Goal: Transaction & Acquisition: Purchase product/service

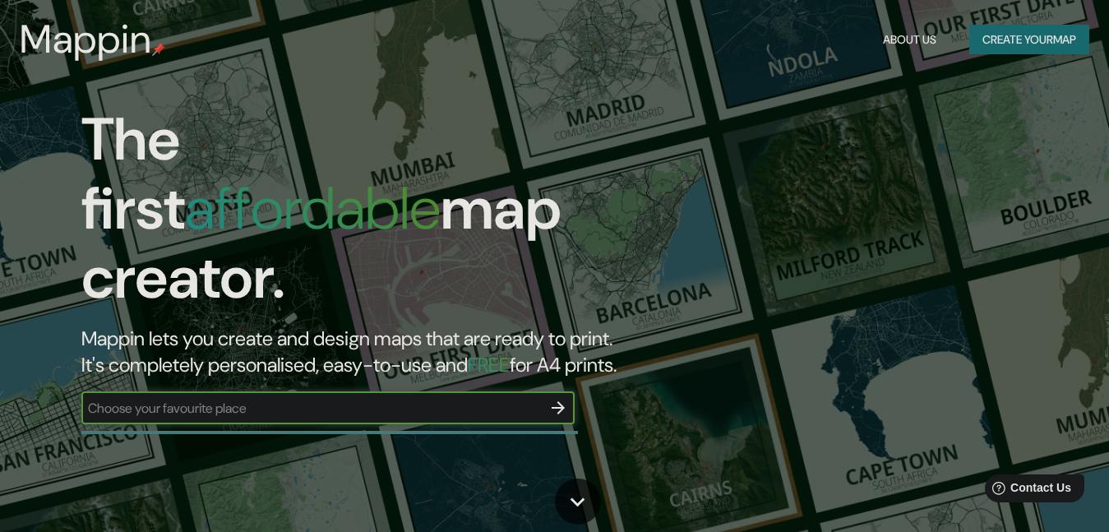
click at [551, 398] on icon "button" at bounding box center [558, 408] width 20 height 20
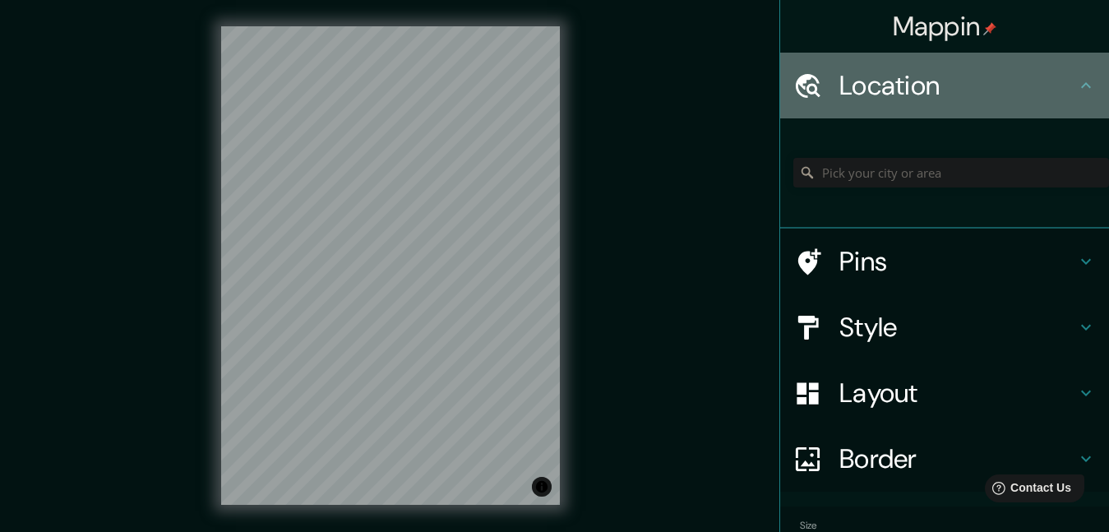
click at [854, 85] on h4 "Location" at bounding box center [958, 85] width 237 height 33
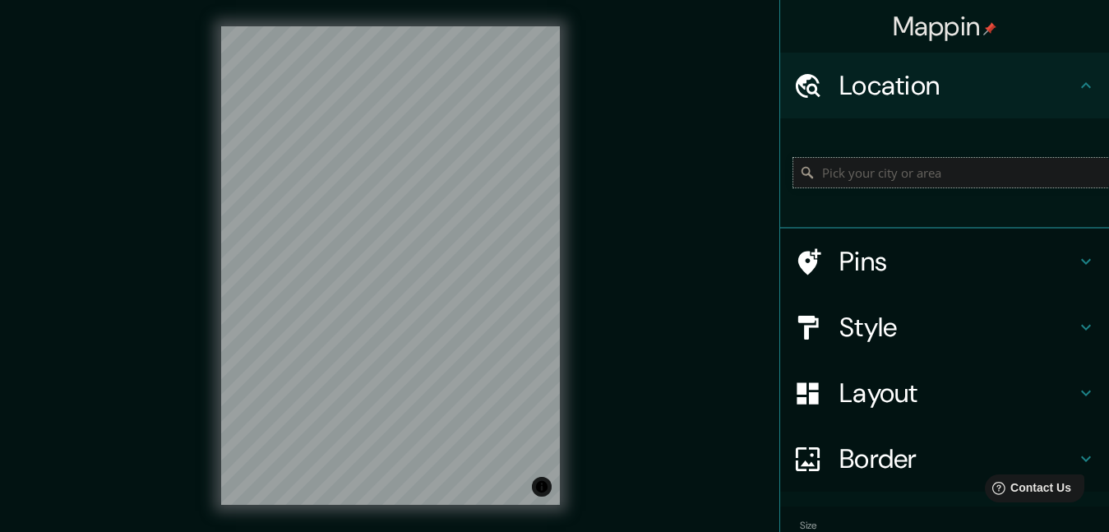
click at [901, 181] on input "Pick your city or area" at bounding box center [952, 173] width 316 height 30
type input "Villa Tunari, Departamento de Cochabamba, Bolivia"
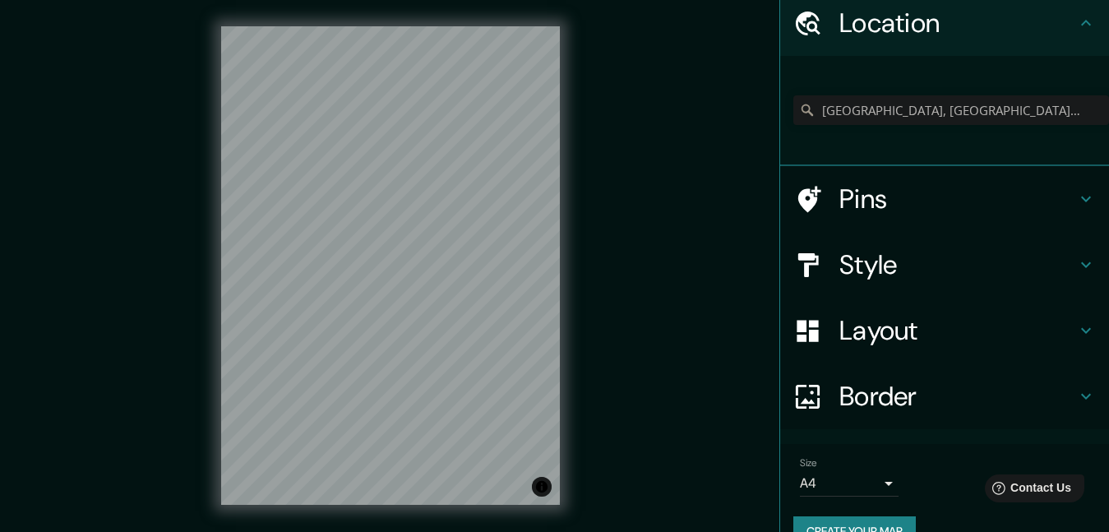
scroll to position [97, 0]
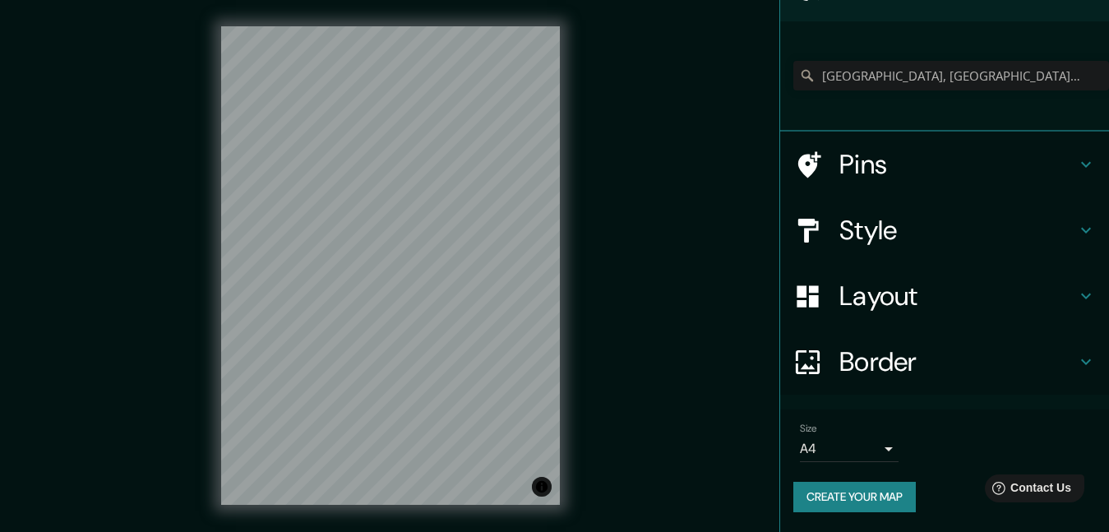
click at [850, 453] on body "Mappin Location Villa Tunari, Departamento de Cochabamba, Bolivia Villa Tunari …" at bounding box center [554, 266] width 1109 height 532
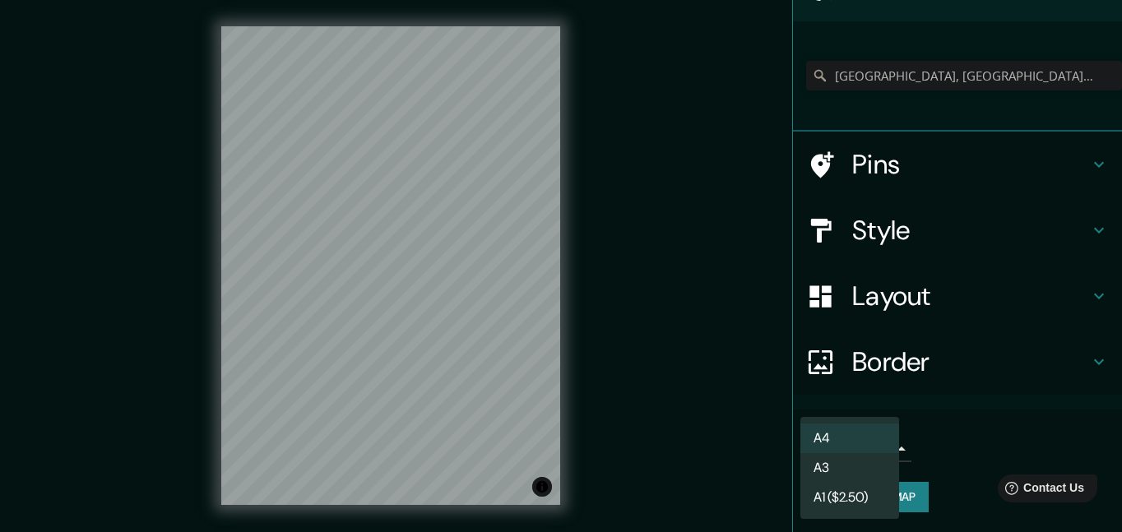
click at [852, 466] on li "A3" at bounding box center [849, 468] width 99 height 30
type input "a4"
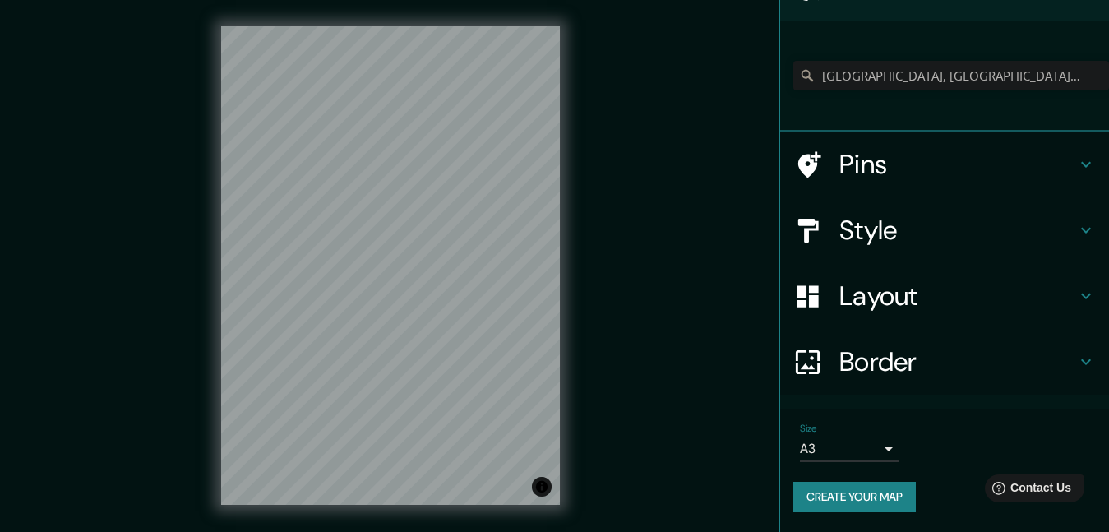
click at [869, 493] on button "Create your map" at bounding box center [855, 497] width 123 height 30
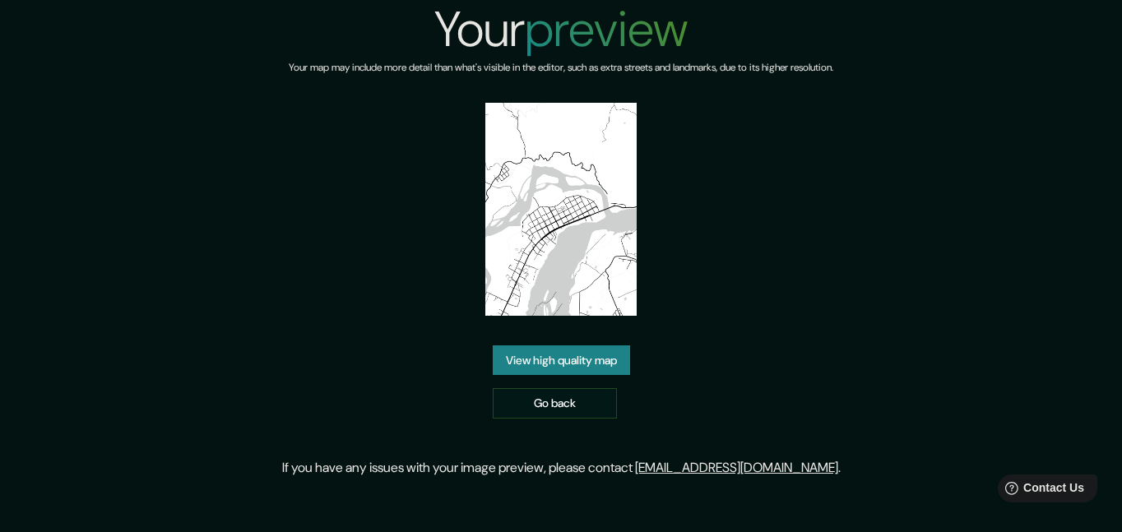
click at [578, 253] on img at bounding box center [560, 209] width 150 height 213
click at [572, 366] on link "View high quality map" at bounding box center [561, 360] width 137 height 30
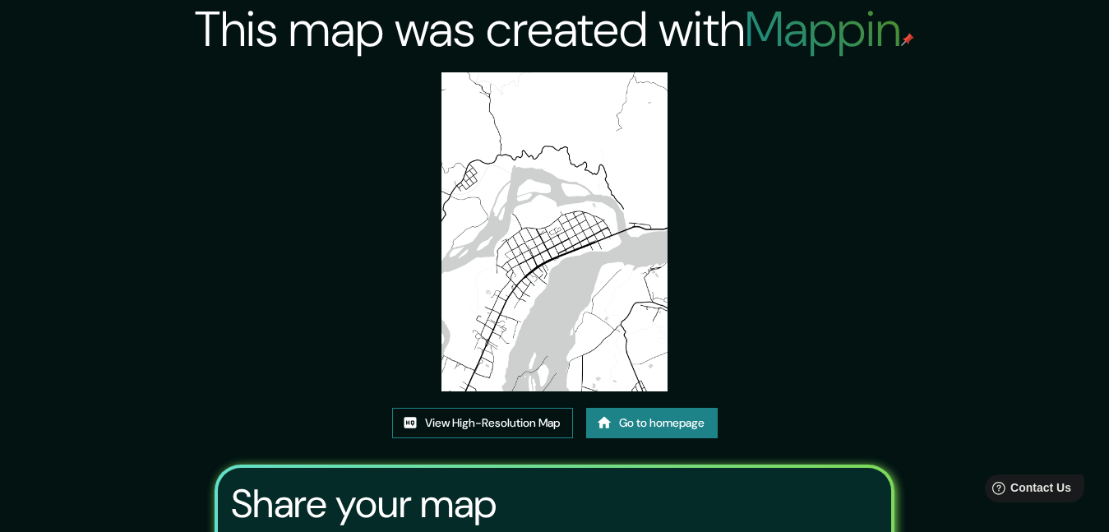
click at [535, 424] on link "View High-Resolution Map" at bounding box center [482, 423] width 181 height 30
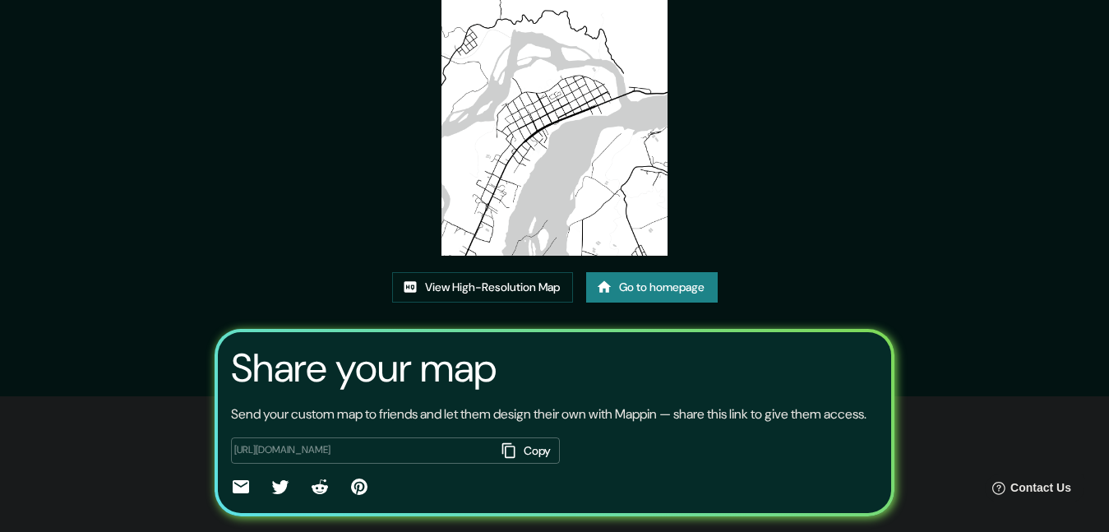
scroll to position [198, 0]
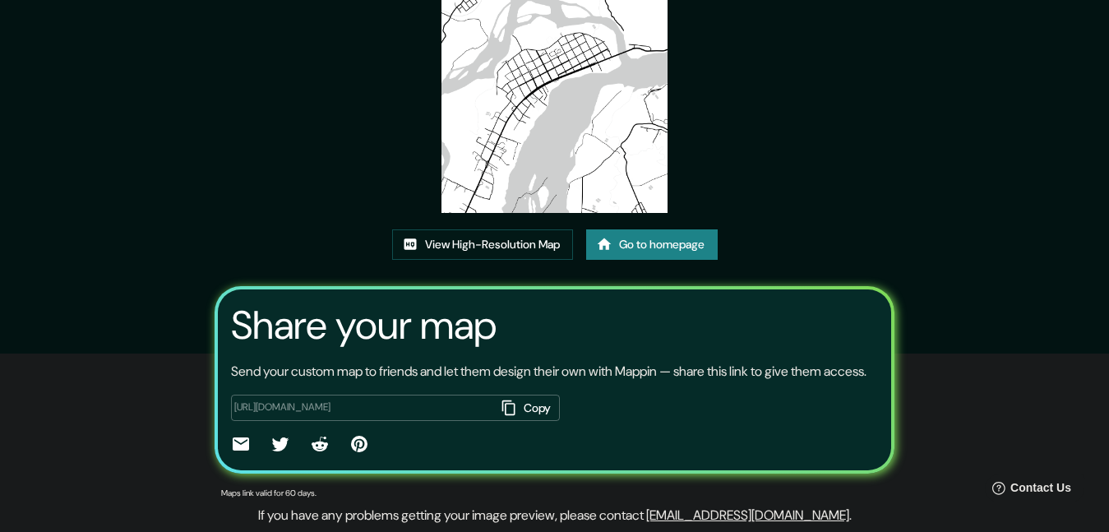
click at [511, 407] on icon "button" at bounding box center [509, 408] width 16 height 16
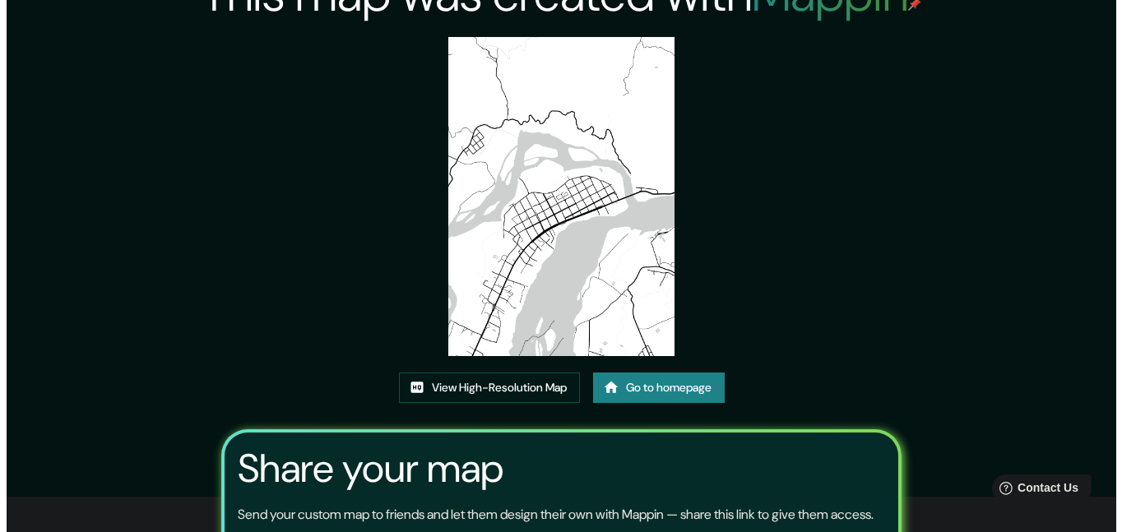
scroll to position [0, 0]
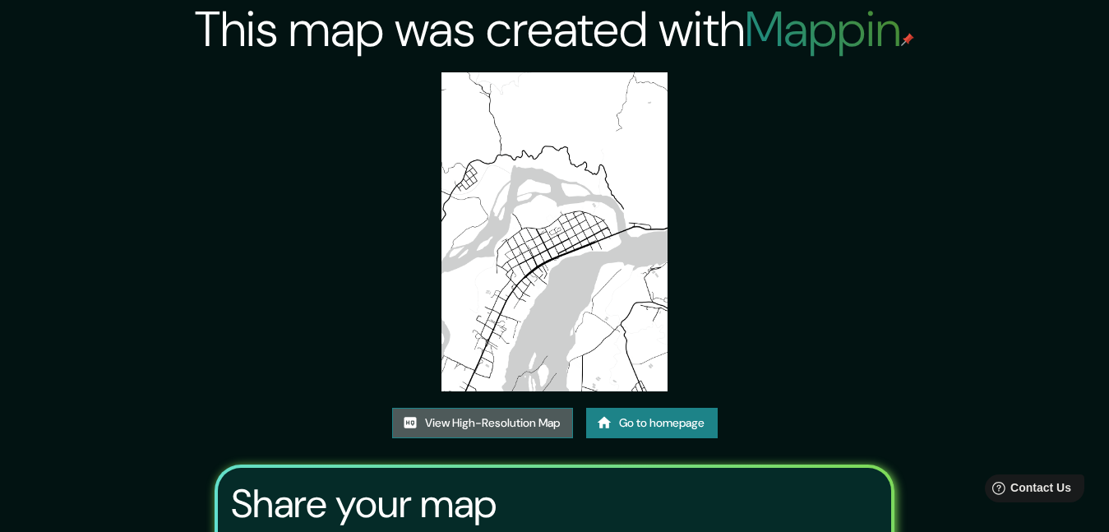
click at [542, 424] on link "View High-Resolution Map" at bounding box center [482, 423] width 181 height 30
click at [596, 180] on img at bounding box center [554, 231] width 225 height 319
click at [626, 415] on link "Go to homepage" at bounding box center [652, 423] width 132 height 30
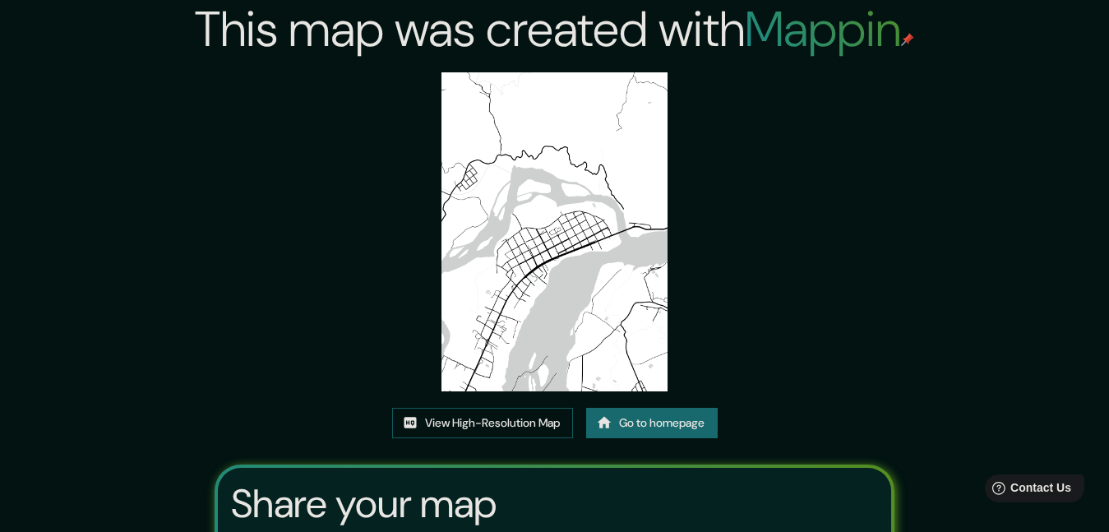
click at [585, 257] on img at bounding box center [554, 231] width 225 height 319
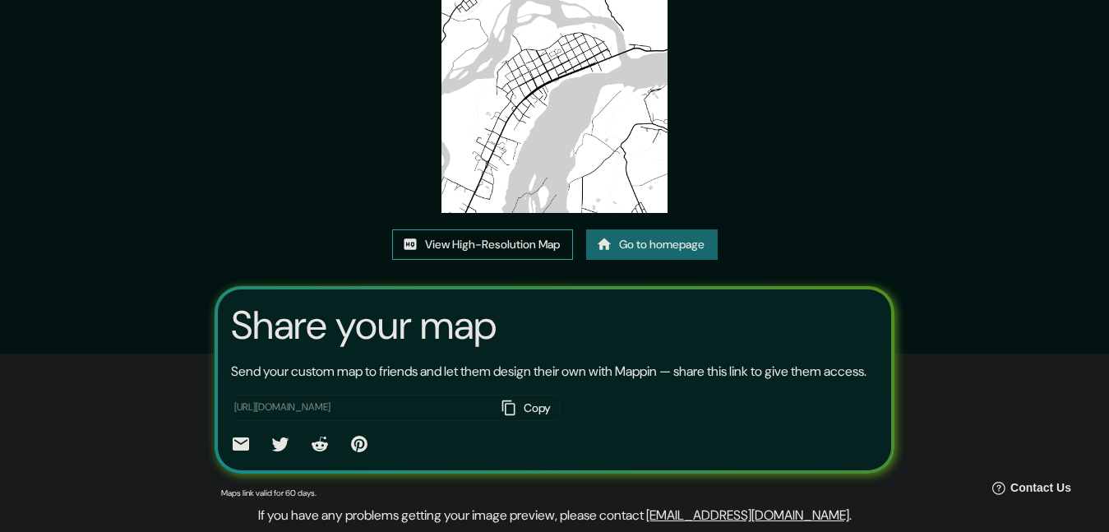
click at [460, 229] on link "View High-Resolution Map" at bounding box center [482, 244] width 181 height 30
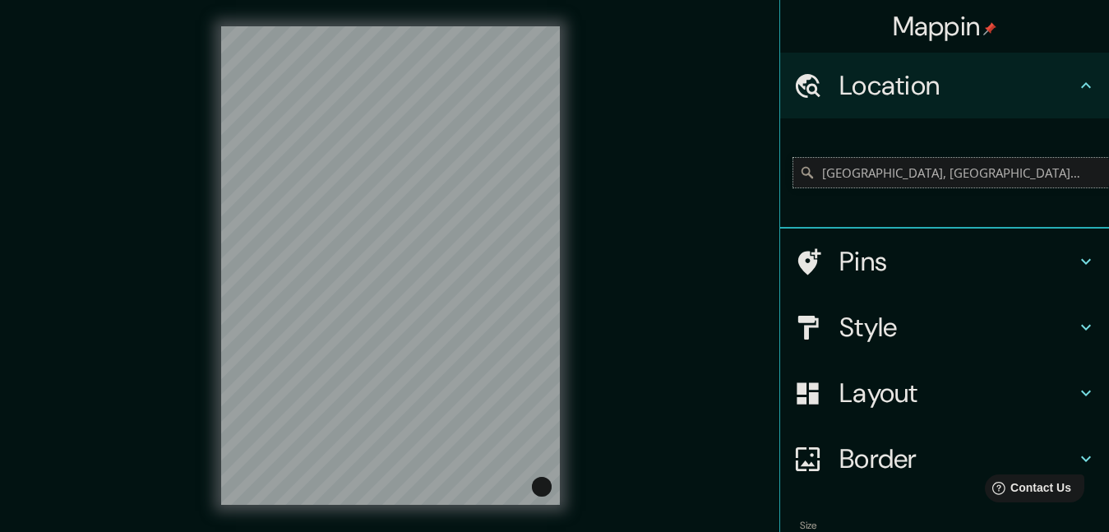
click at [1073, 173] on input "[GEOGRAPHIC_DATA], [GEOGRAPHIC_DATA], [GEOGRAPHIC_DATA]" at bounding box center [952, 173] width 316 height 30
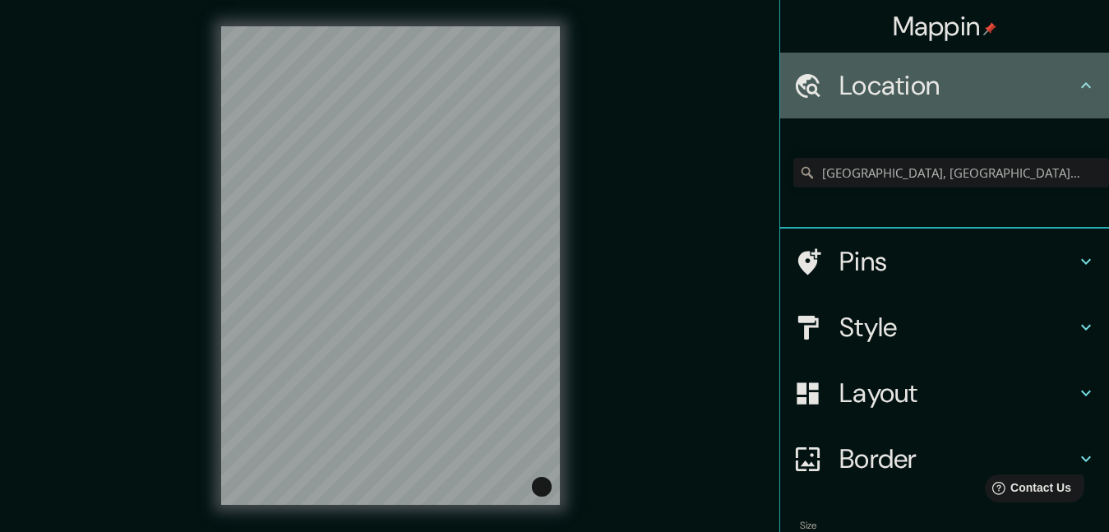
click at [937, 71] on h4 "Location" at bounding box center [958, 85] width 237 height 33
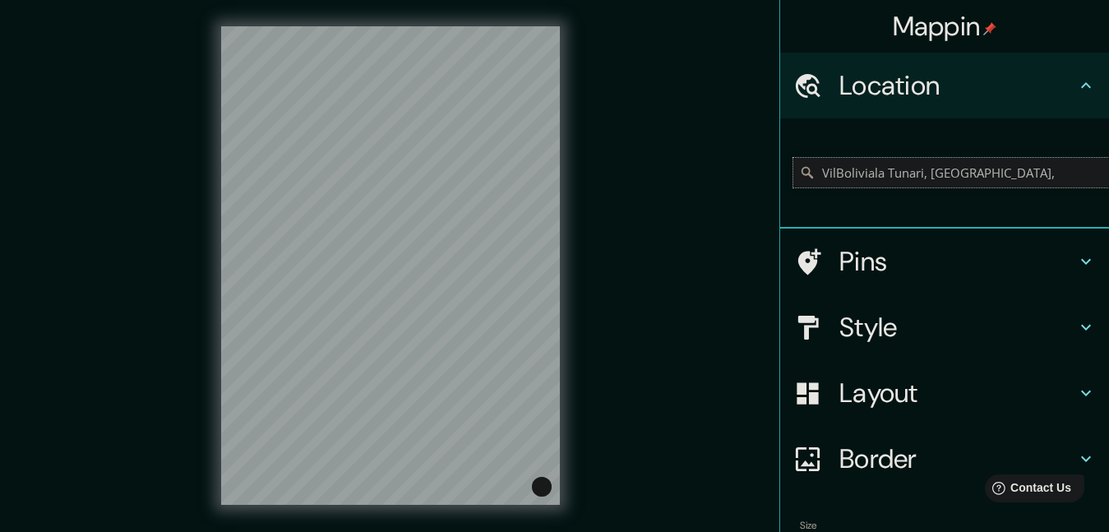
click at [878, 171] on input "VilBoliviala Tunari, Departamento de Cochabamba," at bounding box center [952, 173] width 316 height 30
drag, startPoint x: 1077, startPoint y: 178, endPoint x: 819, endPoint y: 224, distance: 262.1
click at [819, 224] on div "VilBoliviala Tunari, Departamento de Cochabamba," at bounding box center [944, 173] width 329 height 110
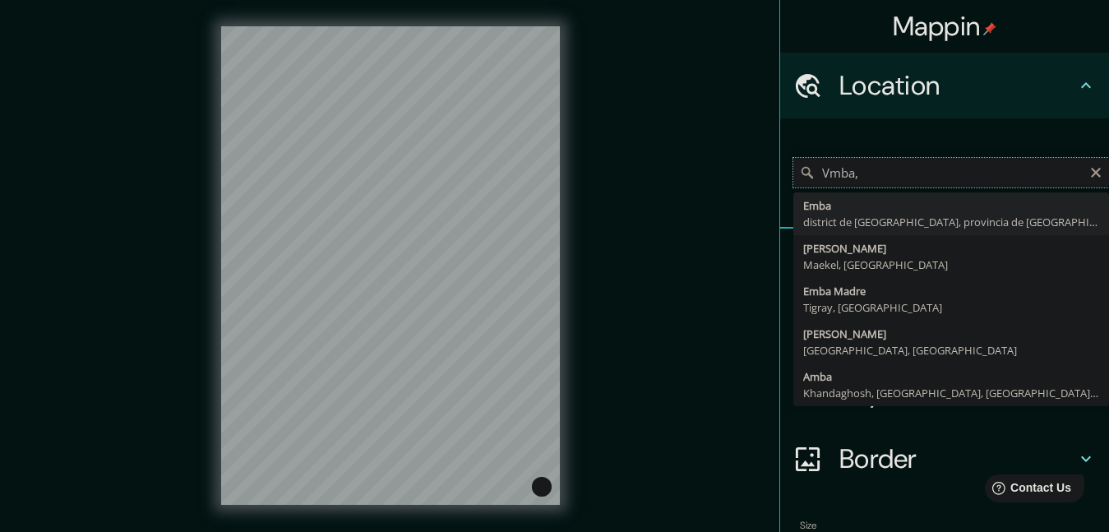
drag, startPoint x: 874, startPoint y: 178, endPoint x: 797, endPoint y: 205, distance: 81.9
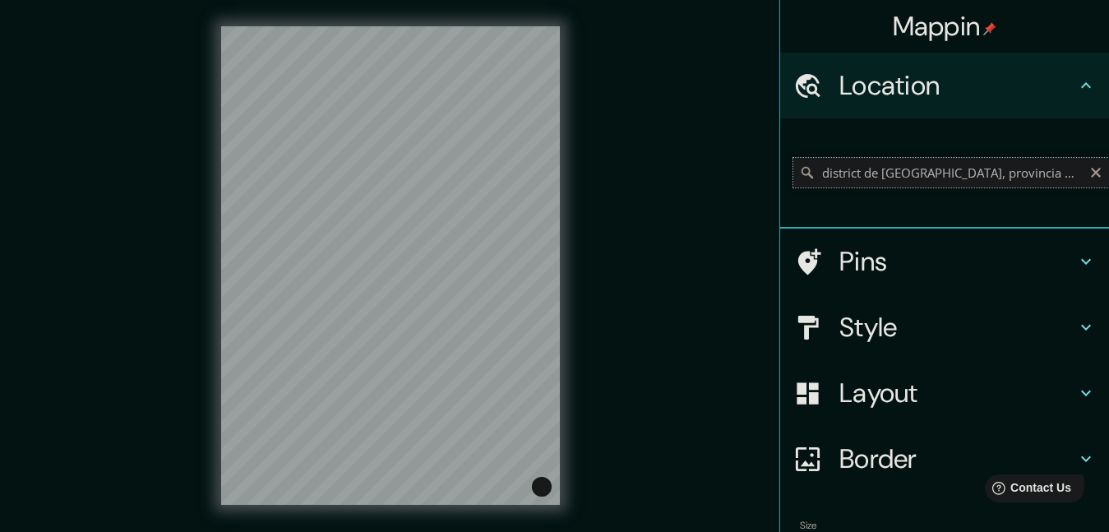
click at [975, 184] on input "district de Mugaljar, provincia de Aktobé, Kazajistán" at bounding box center [952, 173] width 316 height 30
click at [1092, 177] on input "district de Mugaljar, provincia de Aktobé, Kazajistán" at bounding box center [952, 173] width 316 height 30
type input "district de Mugaljar, provincia de Aktobé, Kazajistán"
click at [1091, 177] on icon "Clear" at bounding box center [1096, 173] width 10 height 10
type input "Villa Tunari, Departamento de Cochabamba, Bolivia"
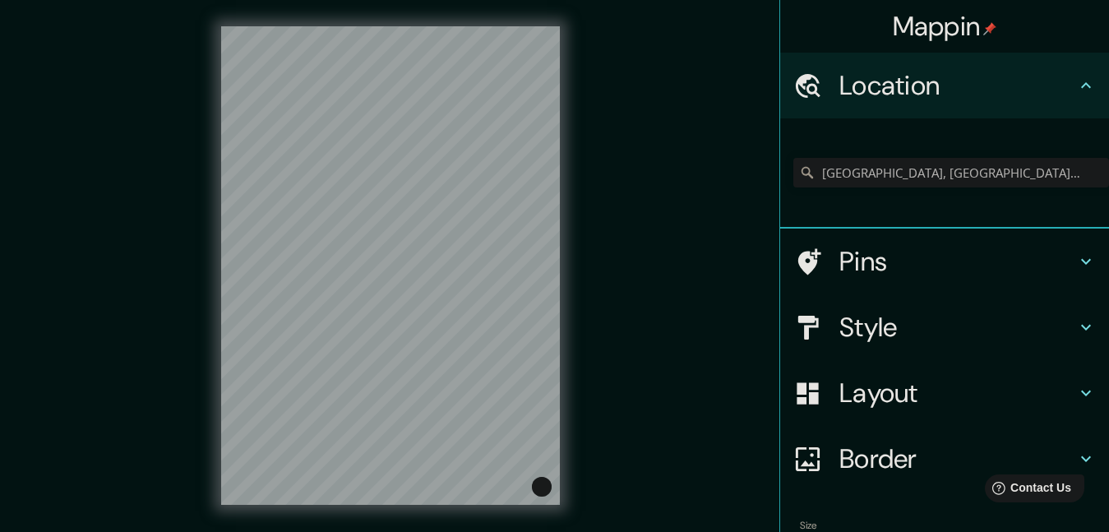
scroll to position [25, 0]
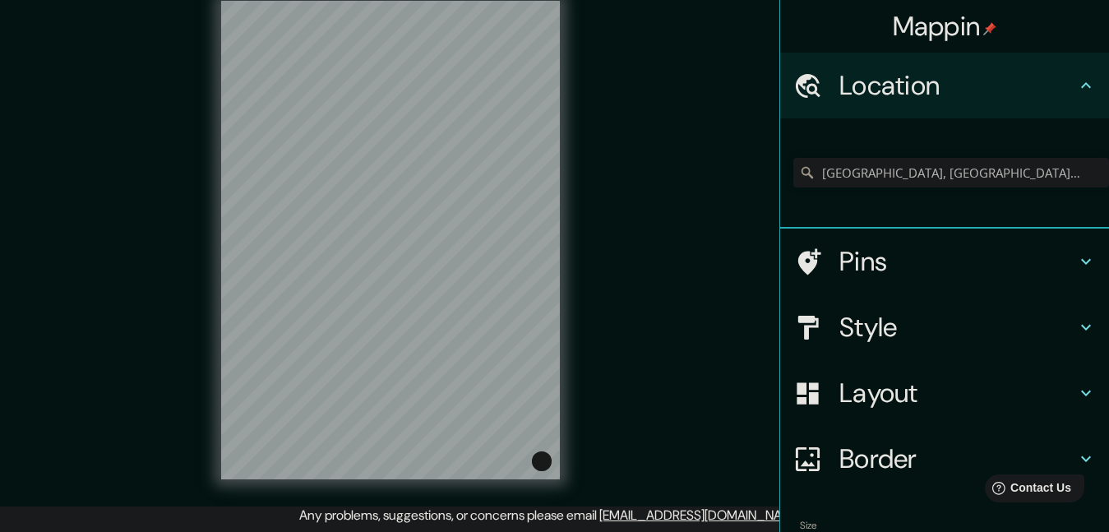
click at [895, 318] on h4 "Style" at bounding box center [958, 327] width 237 height 33
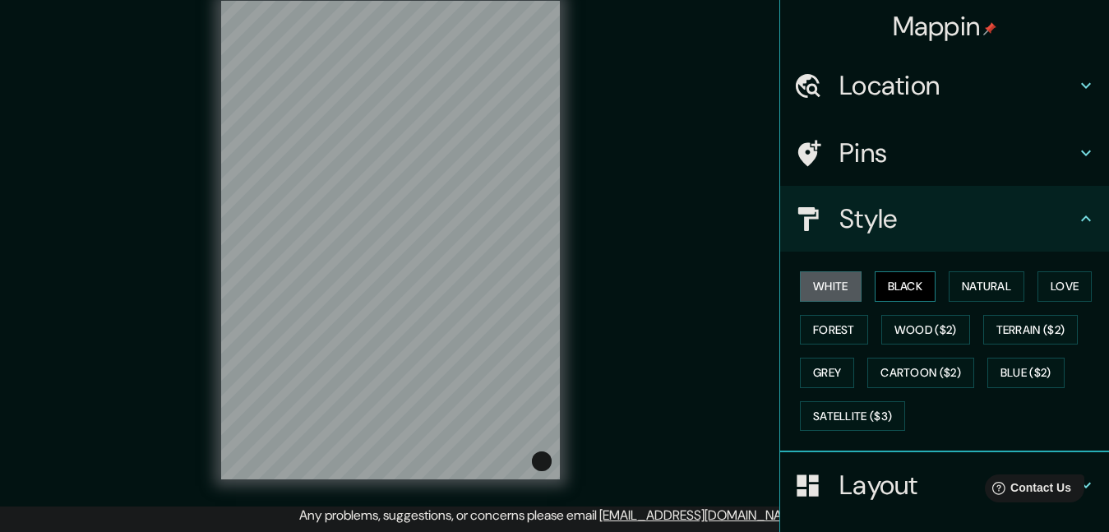
click at [893, 297] on button "Black" at bounding box center [906, 286] width 62 height 30
click at [949, 289] on button "Natural" at bounding box center [987, 286] width 76 height 30
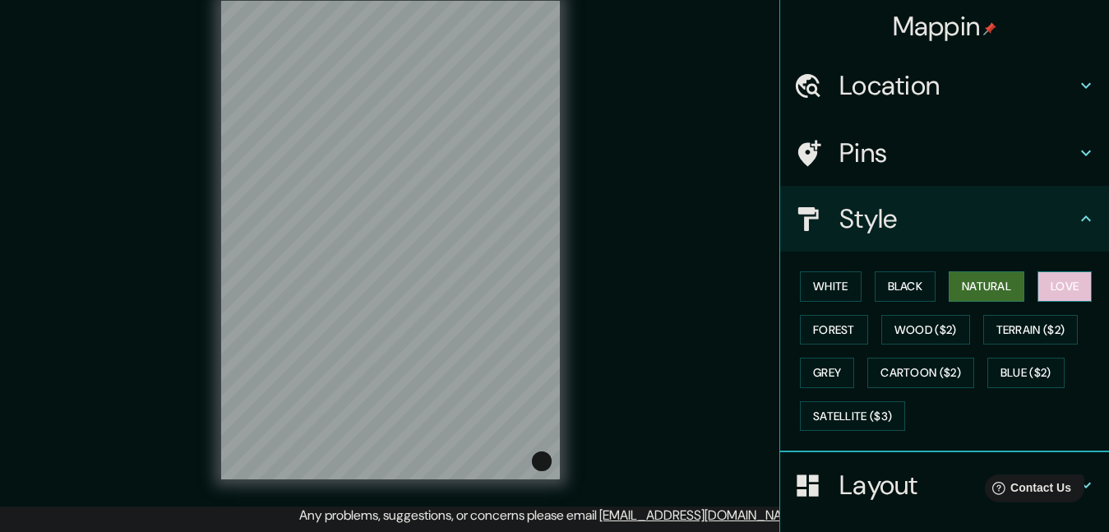
click at [1047, 280] on button "Love" at bounding box center [1065, 286] width 54 height 30
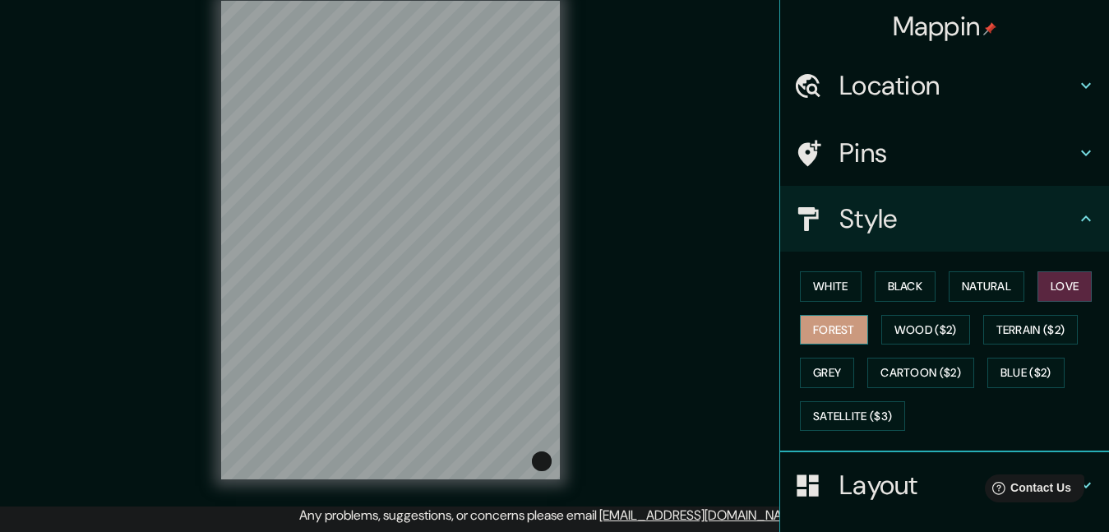
click at [837, 327] on button "Forest" at bounding box center [834, 330] width 68 height 30
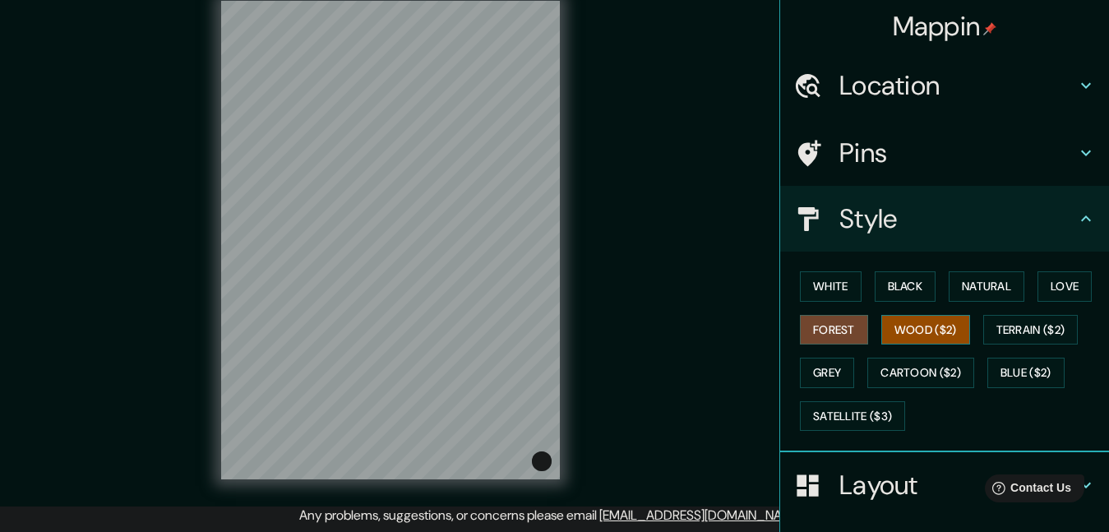
click at [905, 326] on button "Wood ($2)" at bounding box center [926, 330] width 89 height 30
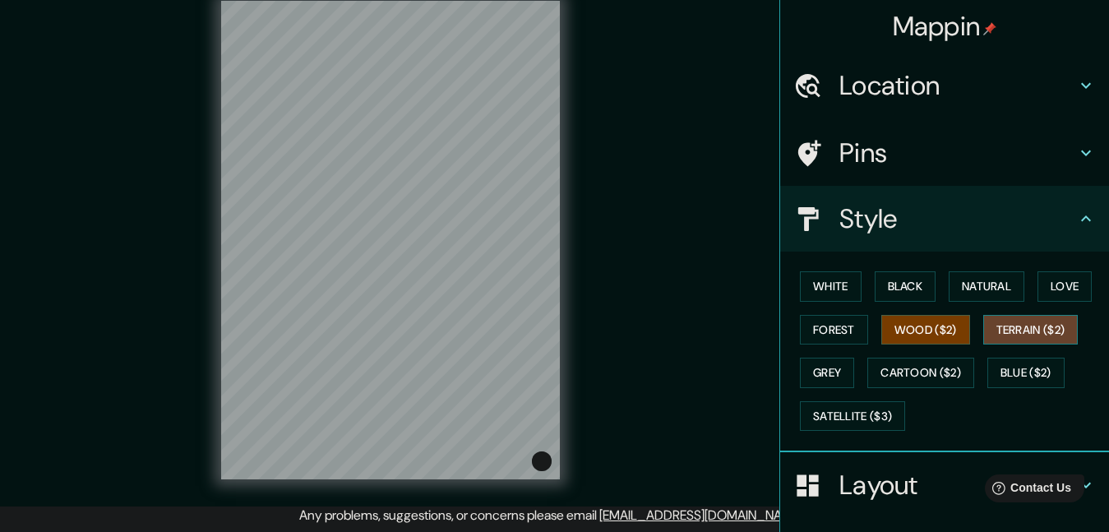
click at [990, 324] on button "Terrain ($2)" at bounding box center [1030, 330] width 95 height 30
click at [905, 330] on button "Wood ($2)" at bounding box center [926, 330] width 89 height 30
click at [812, 375] on button "Grey" at bounding box center [827, 373] width 54 height 30
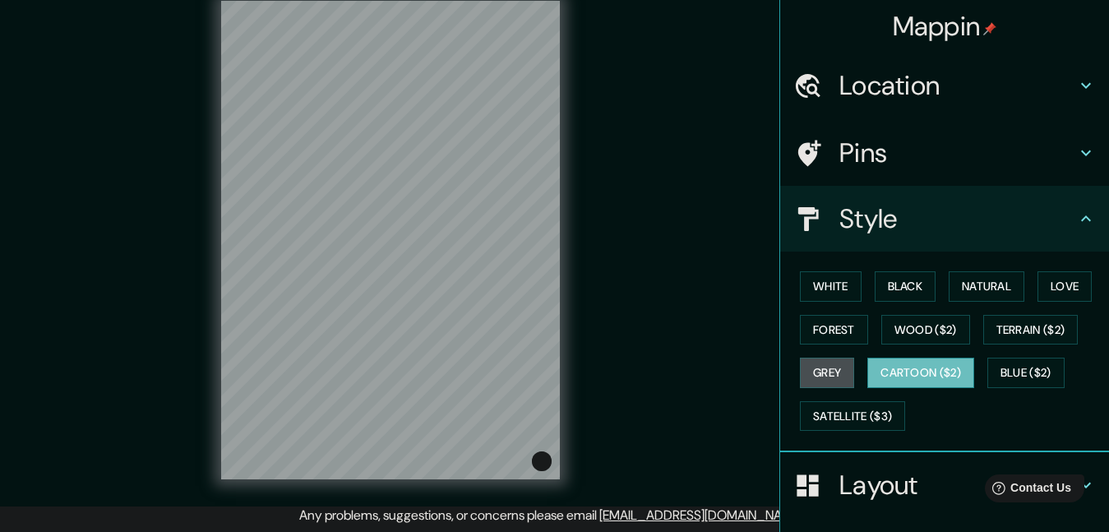
click at [889, 377] on button "Cartoon ($2)" at bounding box center [921, 373] width 107 height 30
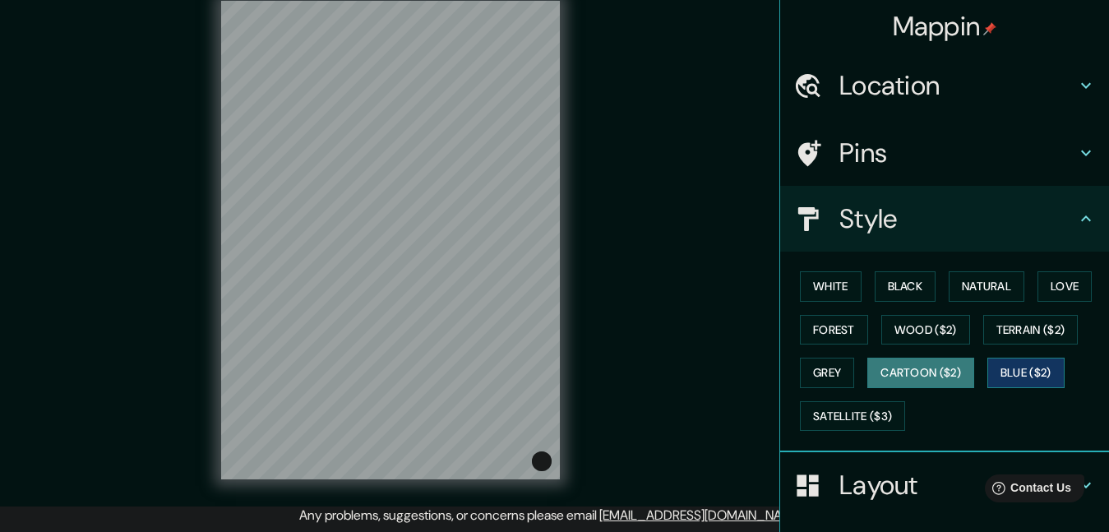
click at [1008, 375] on button "Blue ($2)" at bounding box center [1026, 373] width 77 height 30
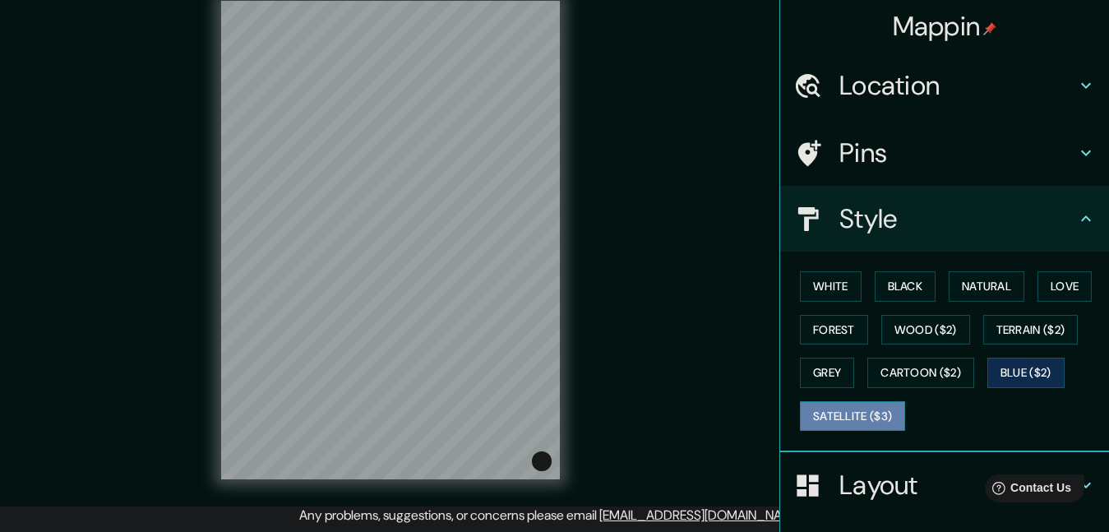
click at [844, 404] on button "Satellite ($3)" at bounding box center [852, 416] width 105 height 30
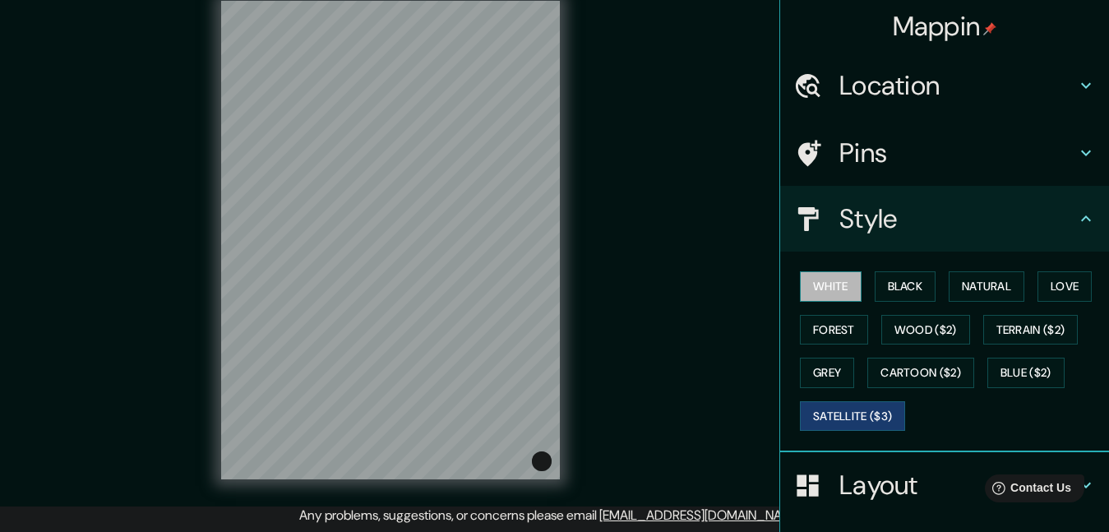
click at [831, 289] on button "White" at bounding box center [831, 286] width 62 height 30
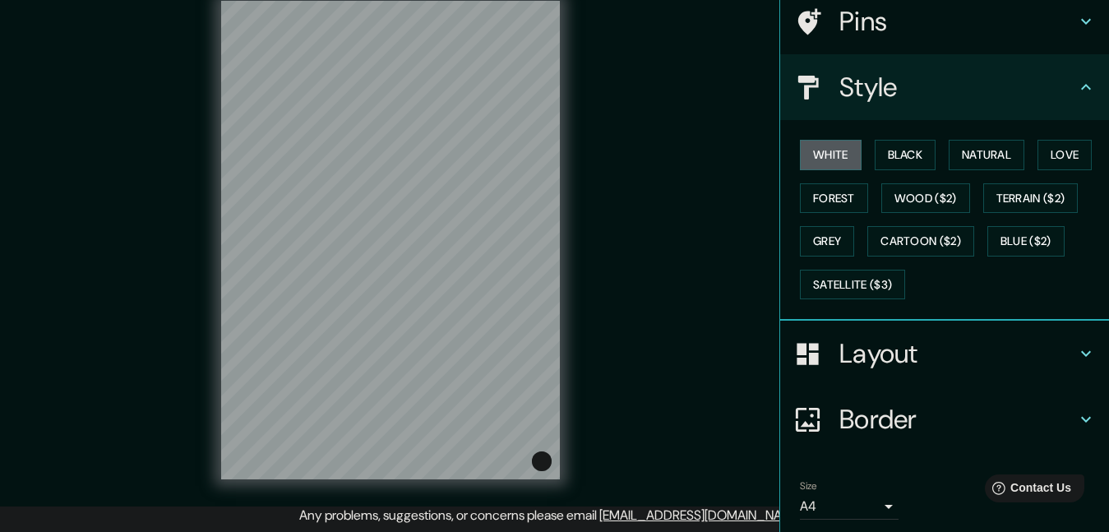
scroll to position [189, 0]
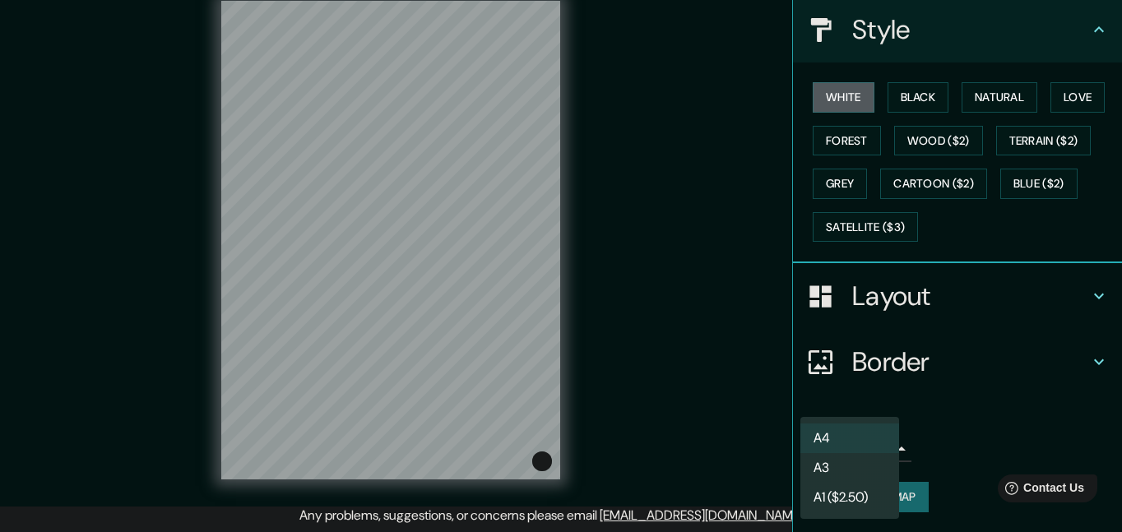
click at [813, 447] on body "Mappin Location Villa Tunari, Departamento de Cochabamba, Bolivia Villa Tunari …" at bounding box center [561, 241] width 1122 height 532
click at [839, 476] on li "A3" at bounding box center [849, 468] width 99 height 30
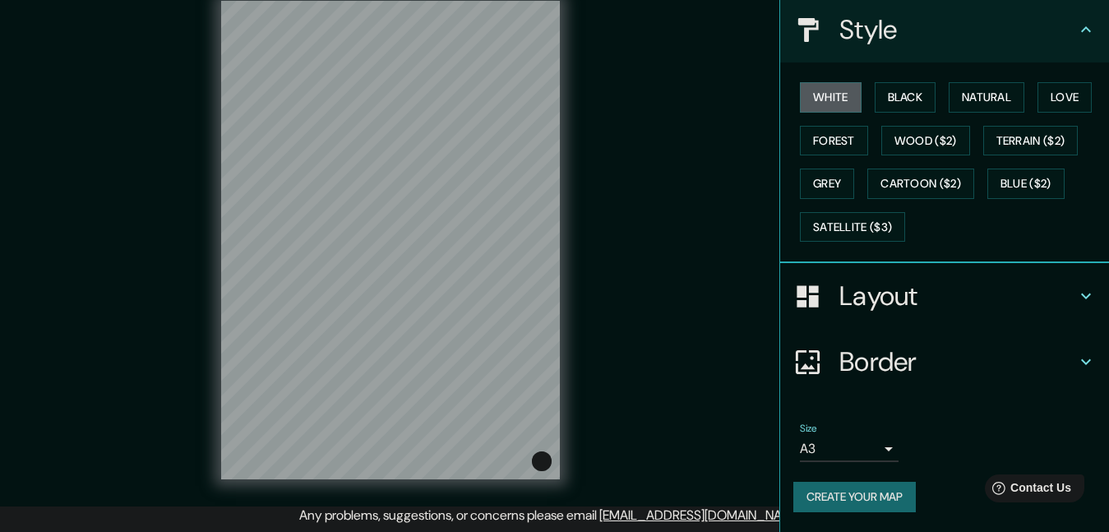
click at [839, 487] on button "Create your map" at bounding box center [855, 497] width 123 height 30
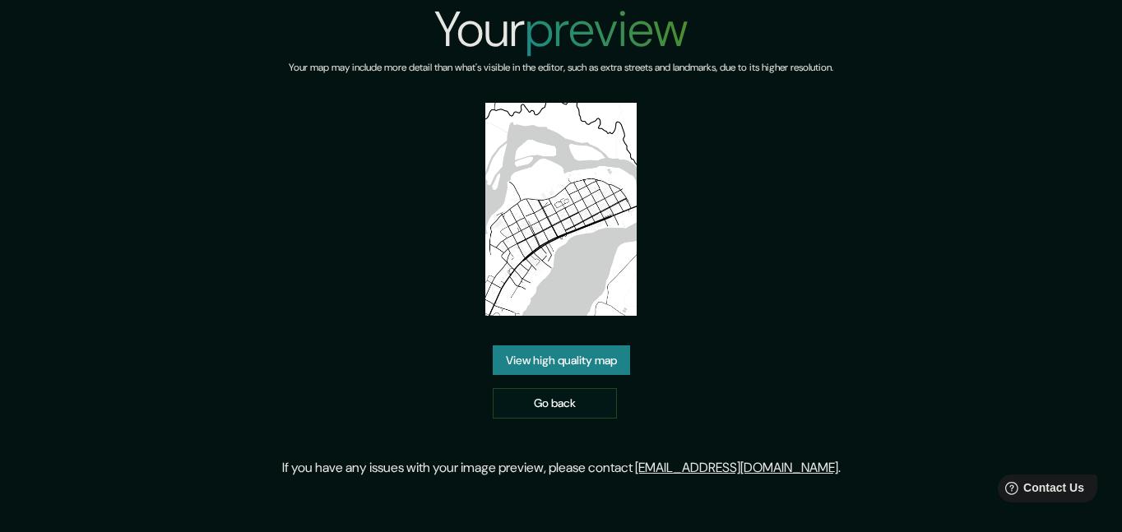
click at [588, 354] on link "View high quality map" at bounding box center [561, 360] width 137 height 30
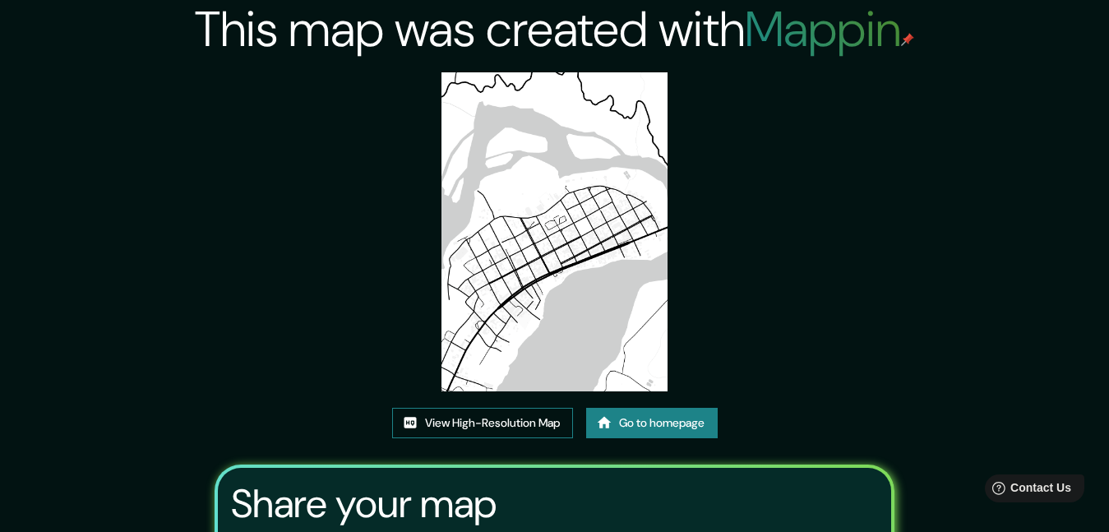
click at [512, 429] on link "View High-Resolution Map" at bounding box center [482, 423] width 181 height 30
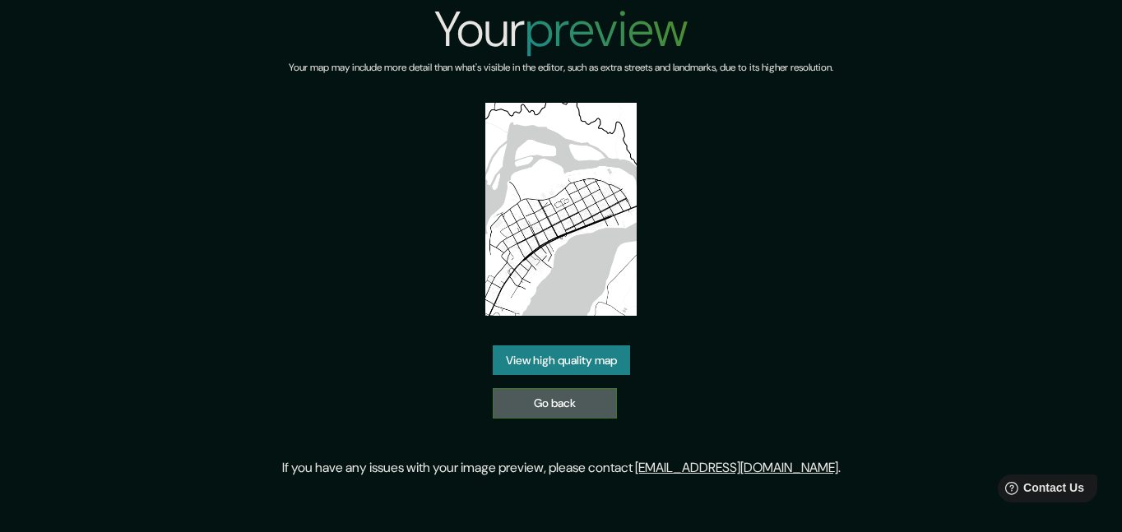
click at [505, 391] on link "Go back" at bounding box center [555, 403] width 124 height 30
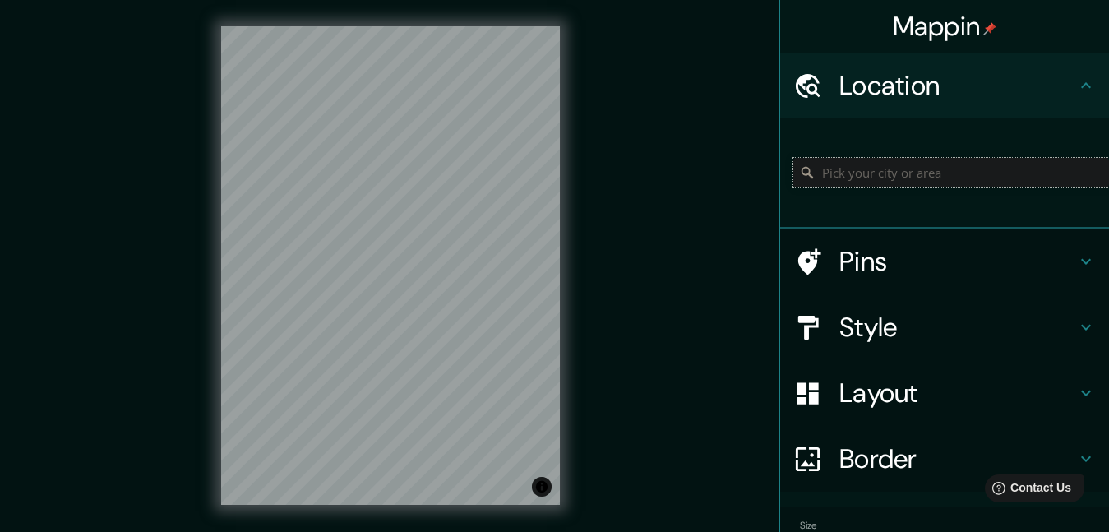
click at [882, 173] on input "Pick your city or area" at bounding box center [952, 173] width 316 height 30
type input "[GEOGRAPHIC_DATA], [GEOGRAPHIC_DATA], [GEOGRAPHIC_DATA]"
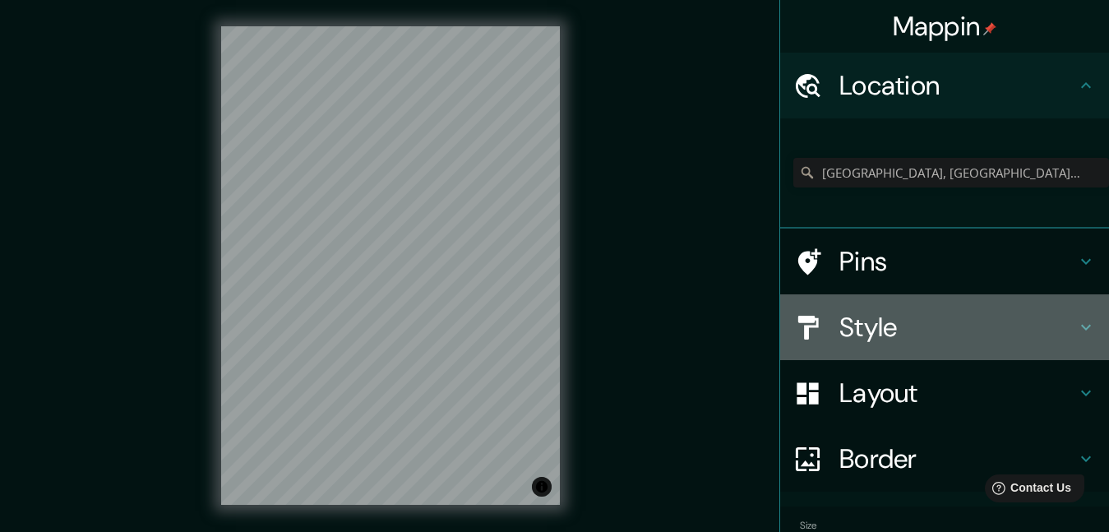
click at [926, 331] on h4 "Style" at bounding box center [958, 327] width 237 height 33
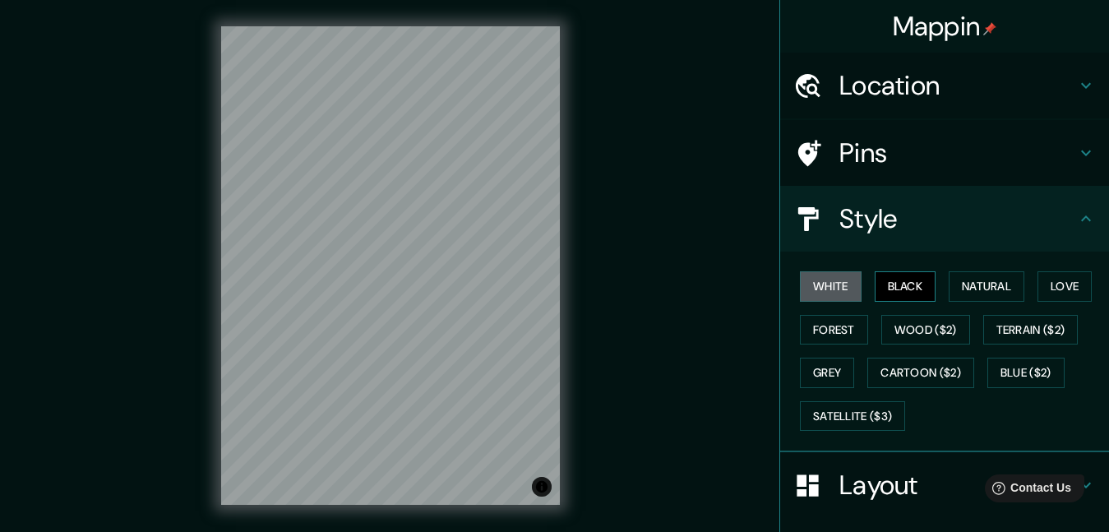
click at [886, 287] on button "Black" at bounding box center [906, 286] width 62 height 30
click at [955, 288] on button "Natural" at bounding box center [987, 286] width 76 height 30
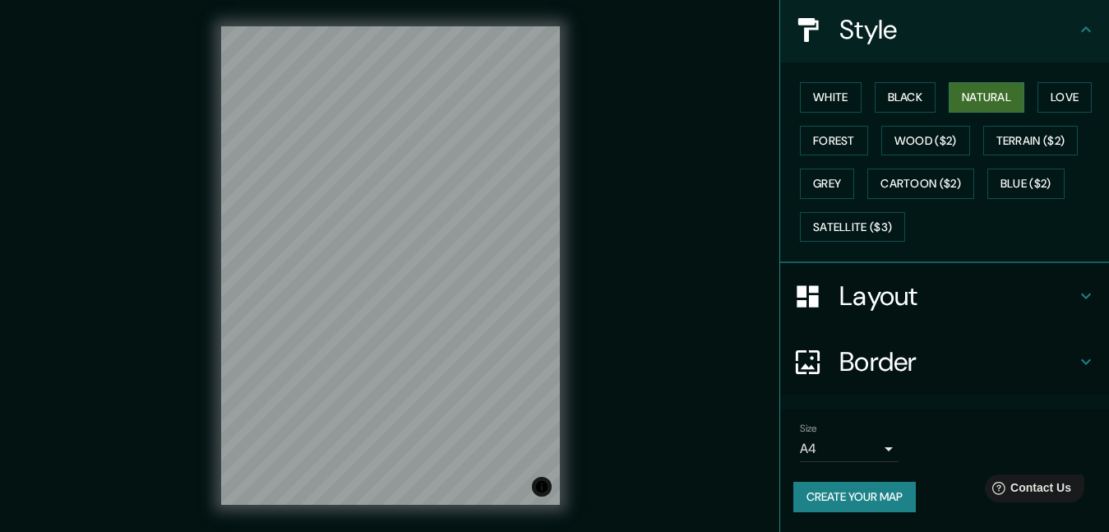
click at [819, 359] on div at bounding box center [817, 362] width 46 height 29
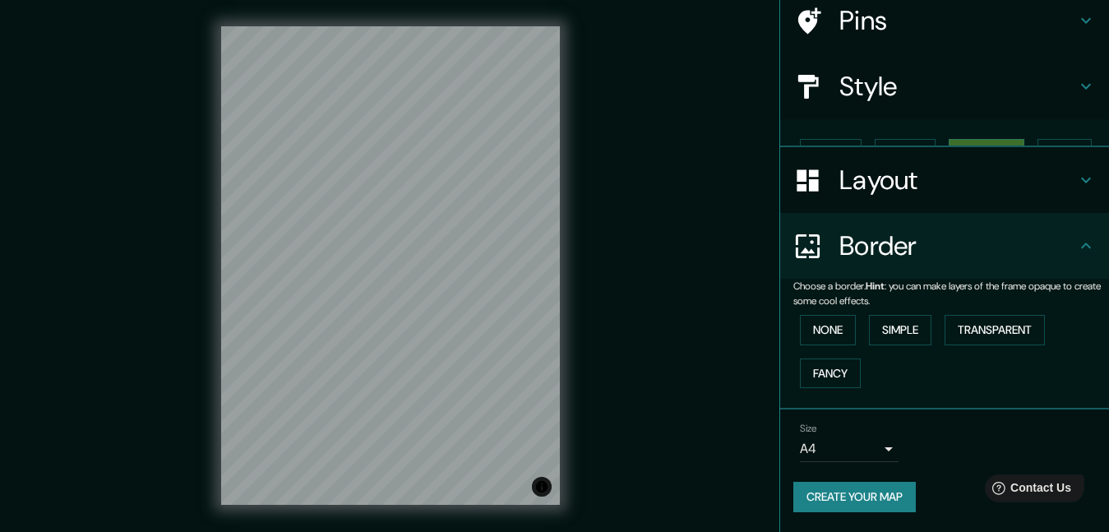
scroll to position [104, 0]
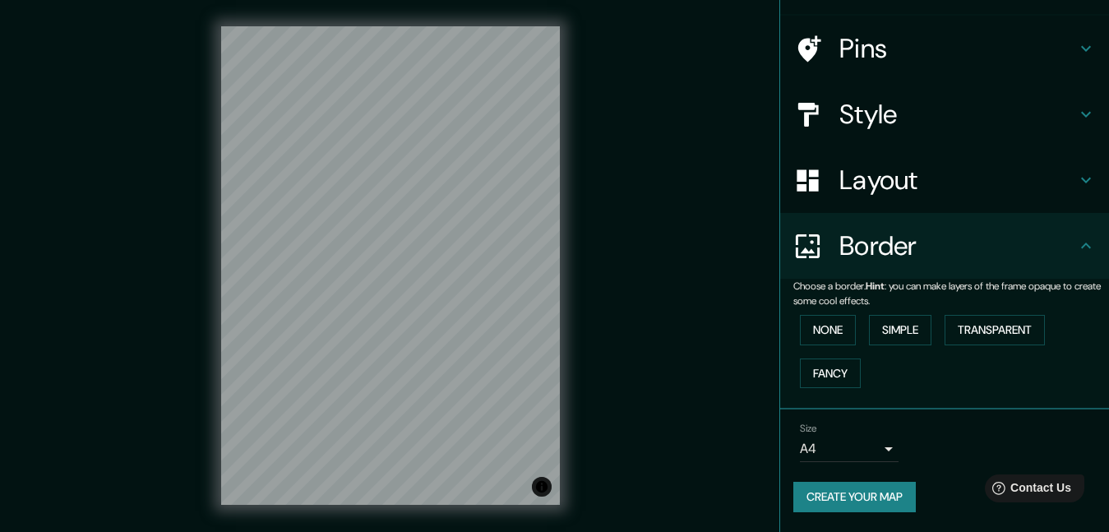
click at [873, 184] on h4 "Layout" at bounding box center [958, 180] width 237 height 33
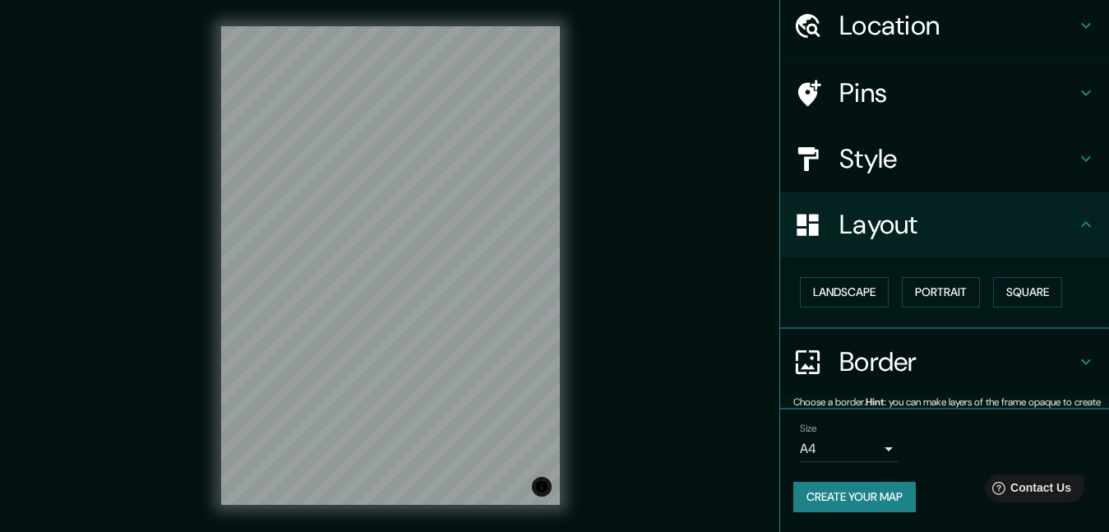
scroll to position [59, 0]
click at [858, 297] on button "Landscape" at bounding box center [844, 293] width 89 height 30
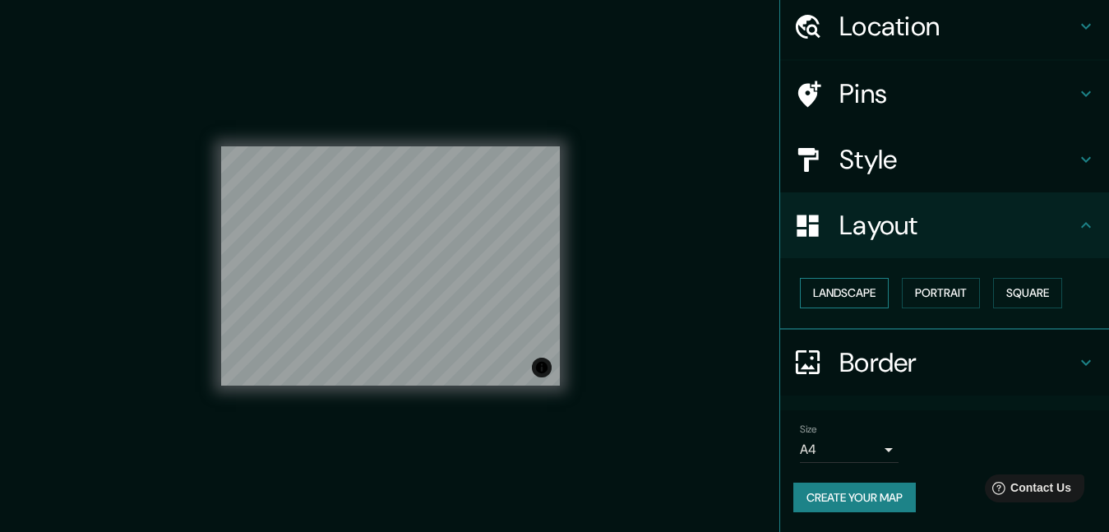
click at [848, 288] on button "Landscape" at bounding box center [844, 293] width 89 height 30
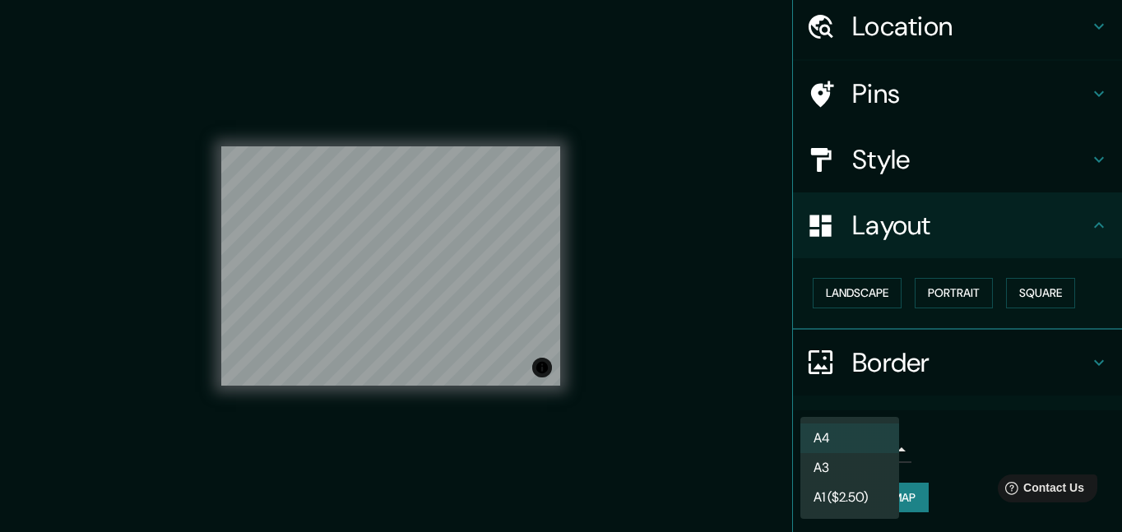
click at [865, 444] on body "Mappin Location [GEOGRAPHIC_DATA], [GEOGRAPHIC_DATA], [GEOGRAPHIC_DATA] [GEOGRA…" at bounding box center [561, 266] width 1122 height 532
click at [839, 468] on li "A3" at bounding box center [849, 468] width 99 height 30
type input "a4"
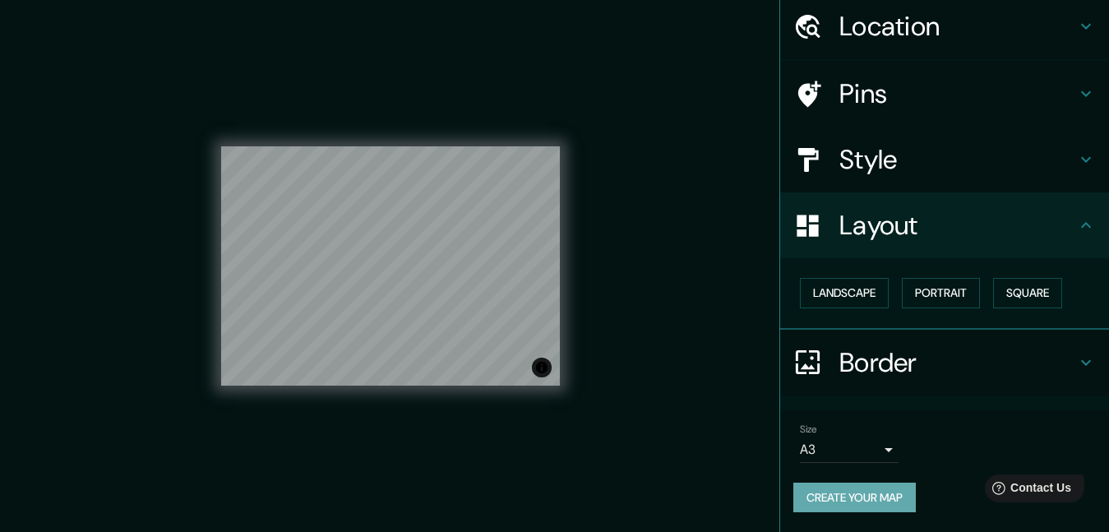
click at [874, 498] on button "Create your map" at bounding box center [855, 498] width 123 height 30
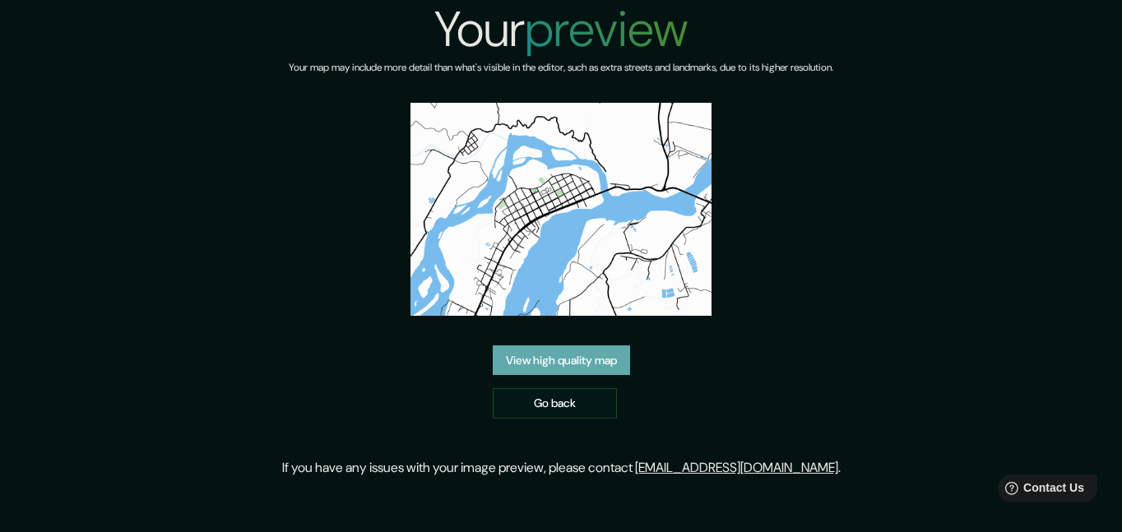
click at [530, 362] on link "View high quality map" at bounding box center [561, 360] width 137 height 30
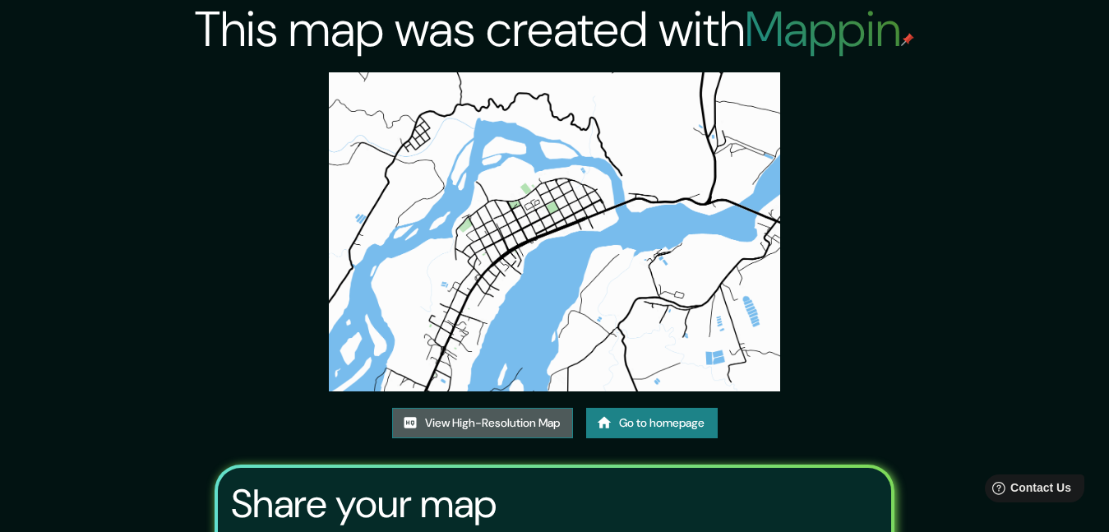
click at [521, 423] on link "View High-Resolution Map" at bounding box center [482, 423] width 181 height 30
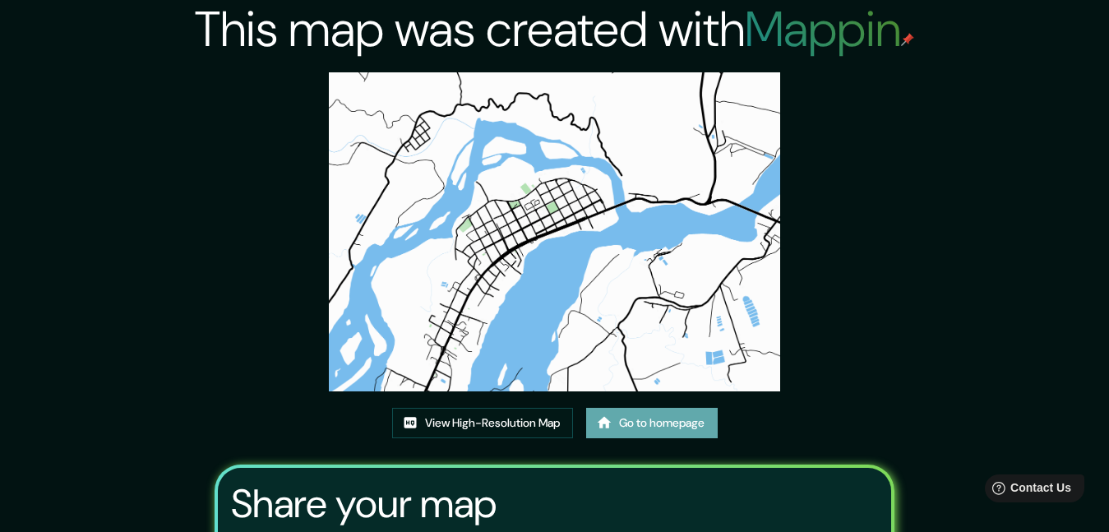
click at [621, 419] on link "Go to homepage" at bounding box center [652, 423] width 132 height 30
